Goal: Navigation & Orientation: Find specific page/section

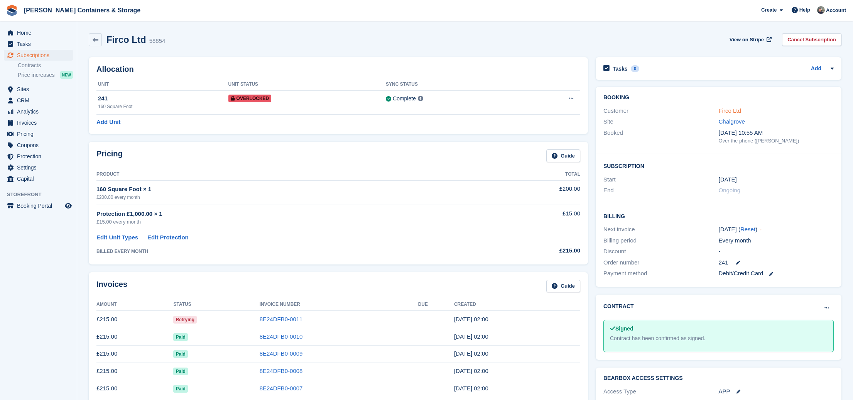
click at [727, 113] on link "Firco Ltd" at bounding box center [730, 110] width 22 height 7
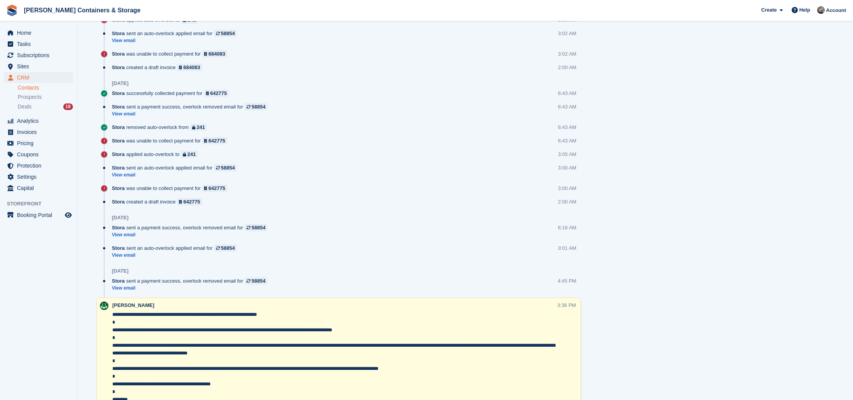
scroll to position [535, 0]
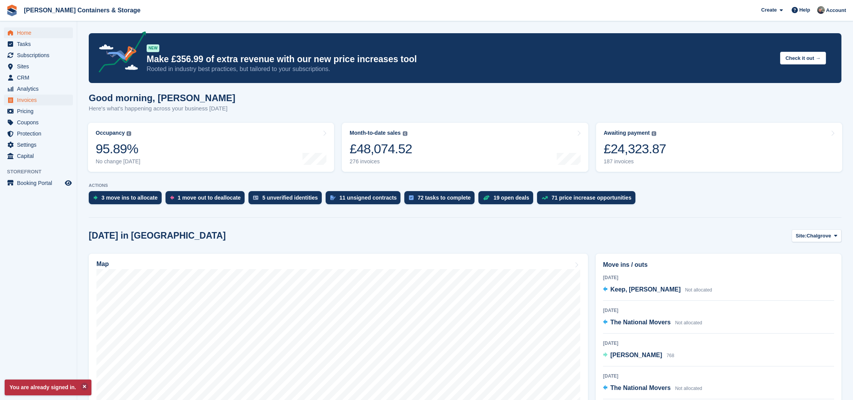
click at [39, 98] on span "Invoices" at bounding box center [40, 100] width 46 height 11
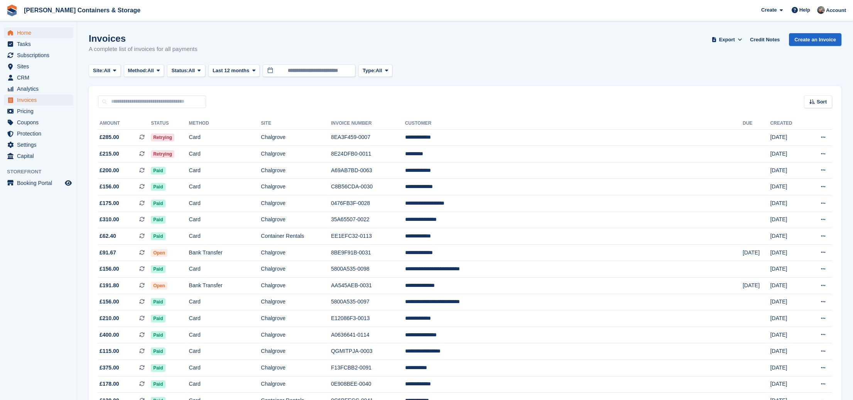
click at [28, 30] on span "Home" at bounding box center [40, 32] width 46 height 11
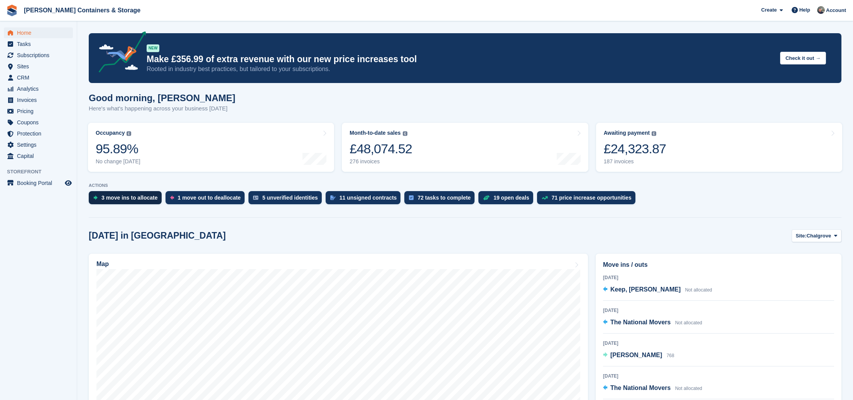
click at [145, 201] on div "3 move ins to allocate" at bounding box center [125, 197] width 73 height 13
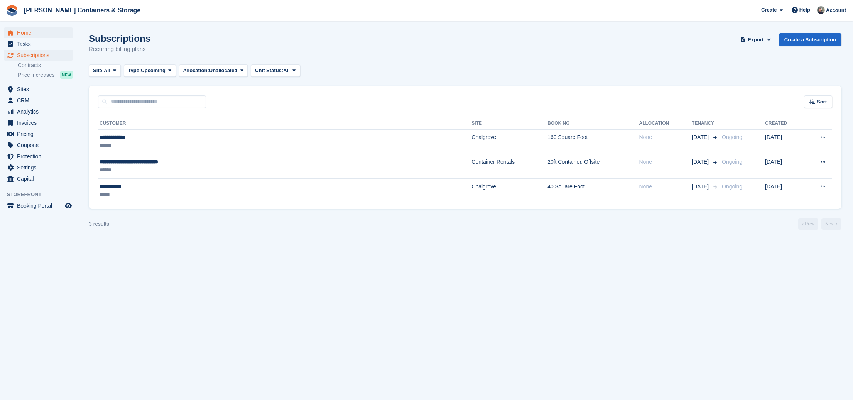
click at [31, 35] on span "Home" at bounding box center [40, 32] width 46 height 11
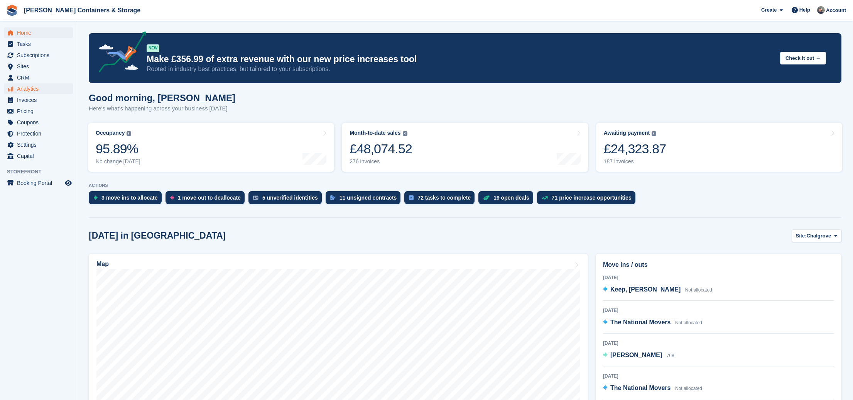
click at [34, 83] on span "Analytics" at bounding box center [40, 88] width 46 height 11
click at [32, 79] on span "CRM" at bounding box center [40, 77] width 46 height 11
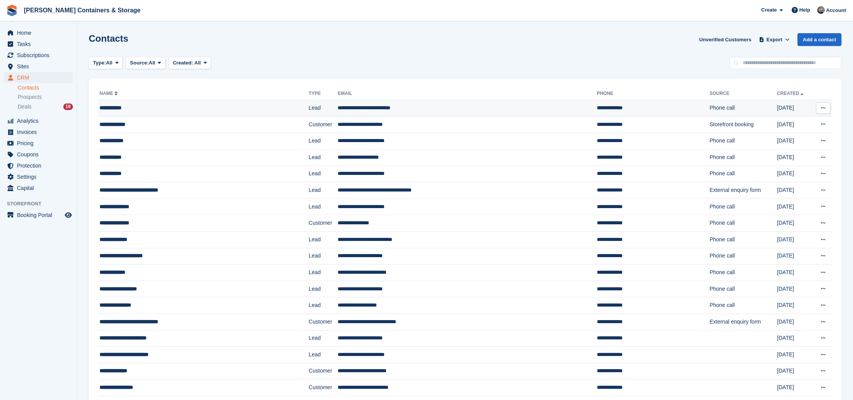
click at [166, 104] on div "**********" at bounding box center [184, 108] width 168 height 8
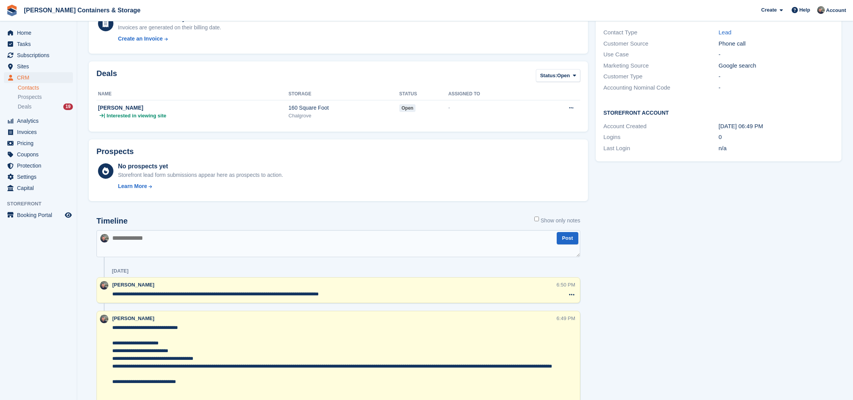
scroll to position [240, 0]
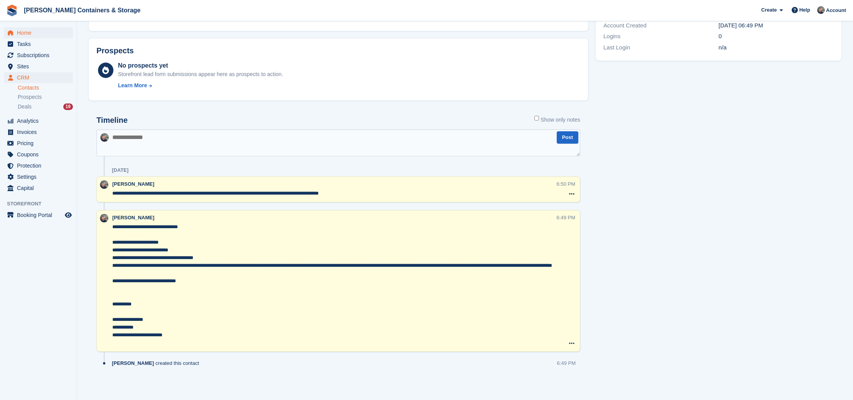
click at [23, 31] on span "Home" at bounding box center [40, 32] width 46 height 11
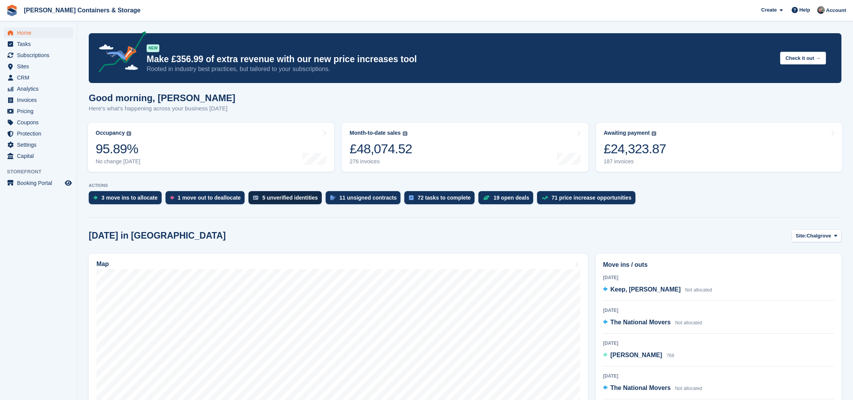
click at [274, 200] on div "5 unverified identities" at bounding box center [290, 197] width 56 height 6
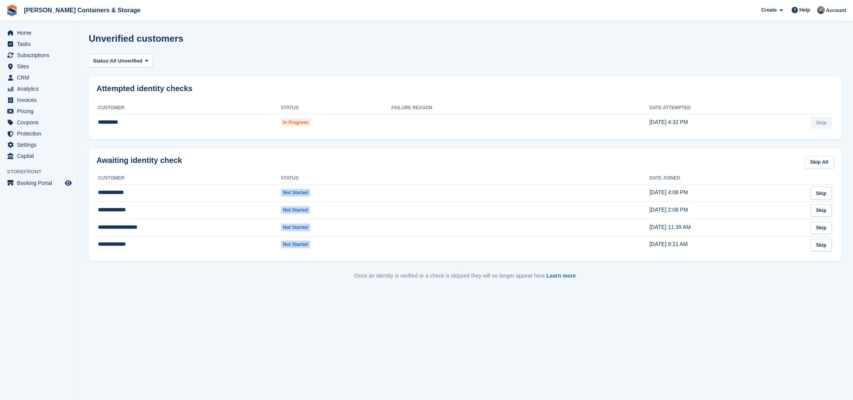
click at [3, 22] on aside "Home Tasks Subscriptions Subscriptions Subscriptions Contracts Price increases …" at bounding box center [38, 201] width 77 height 361
click at [21, 30] on span "Home" at bounding box center [40, 32] width 46 height 11
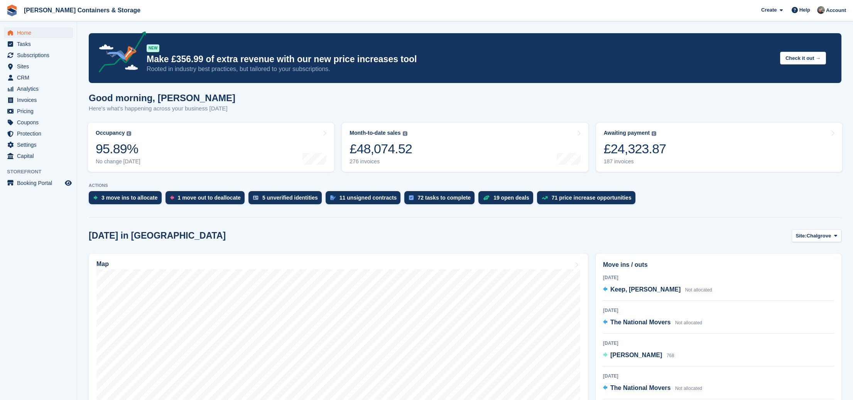
click at [36, 34] on span "Home" at bounding box center [40, 32] width 46 height 11
